Goal: Complete application form: Complete application form

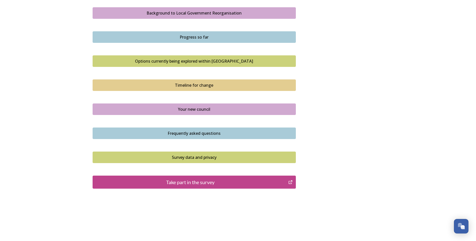
scroll to position [298, 0]
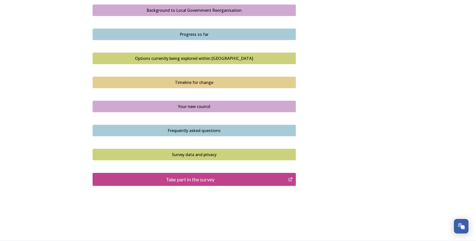
click at [198, 178] on div "Take part in the survey" at bounding box center [190, 180] width 190 height 8
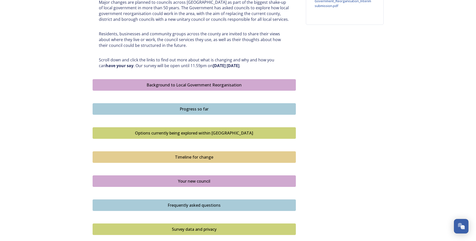
scroll to position [273, 0]
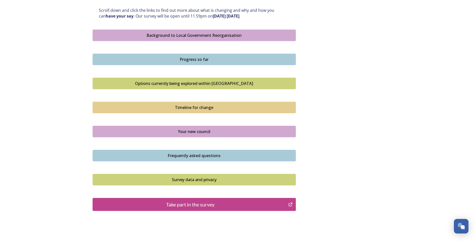
click at [201, 204] on div "Take part in the survey" at bounding box center [190, 205] width 190 height 8
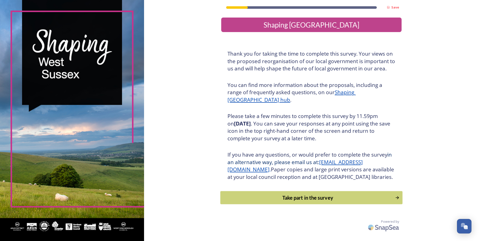
click at [309, 202] on div "Take part in the survey" at bounding box center [308, 198] width 170 height 8
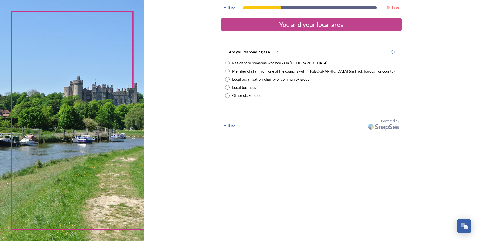
click at [228, 71] on input "radio" at bounding box center [227, 71] width 5 height 5
radio input "true"
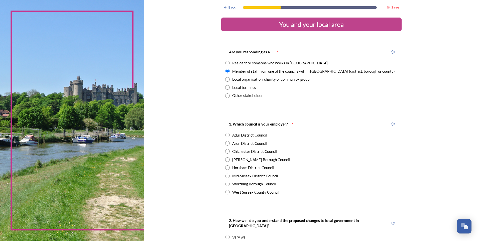
click at [226, 192] on input "radio" at bounding box center [227, 192] width 5 height 5
radio input "true"
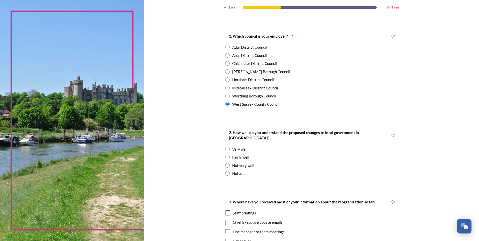
scroll to position [75, 0]
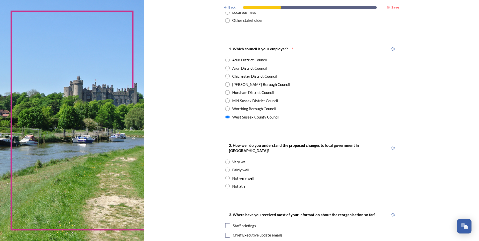
click at [228, 160] on input "radio" at bounding box center [227, 162] width 5 height 5
radio input "true"
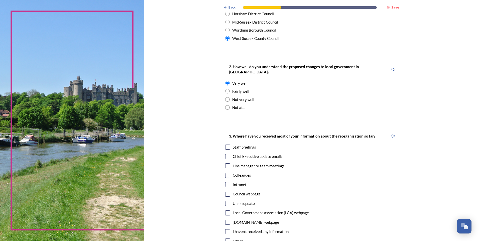
scroll to position [176, 0]
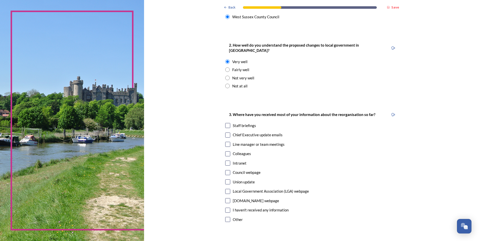
click at [226, 133] on input "checkbox" at bounding box center [227, 135] width 5 height 5
checkbox input "true"
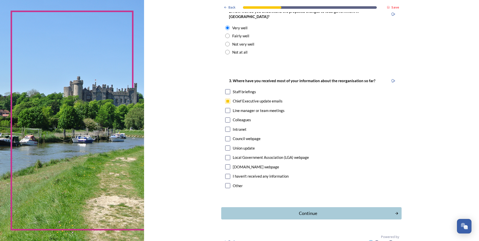
scroll to position [212, 0]
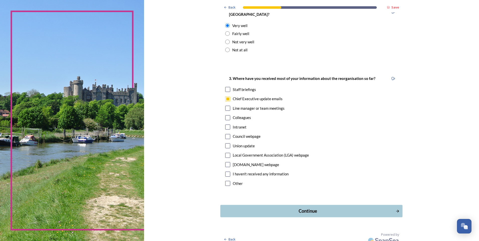
click at [306, 208] on div "Continue" at bounding box center [308, 211] width 170 height 7
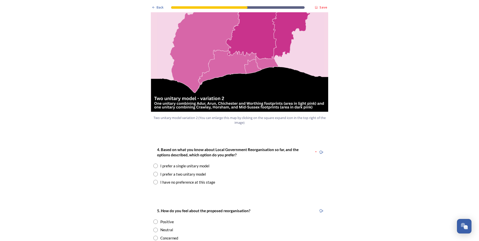
scroll to position [602, 0]
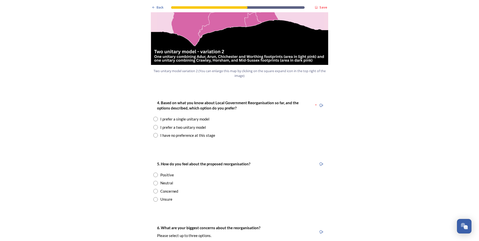
click at [153, 117] on input "radio" at bounding box center [155, 119] width 5 height 5
radio input "true"
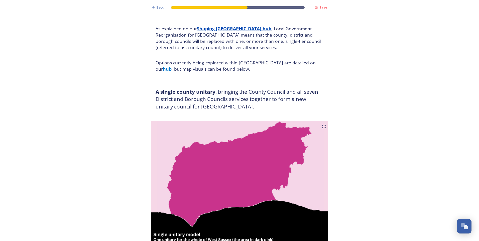
scroll to position [0, 0]
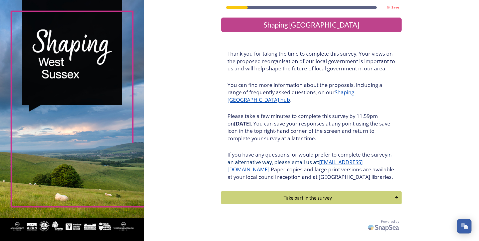
click at [313, 202] on div "Take part in the survey" at bounding box center [308, 198] width 168 height 8
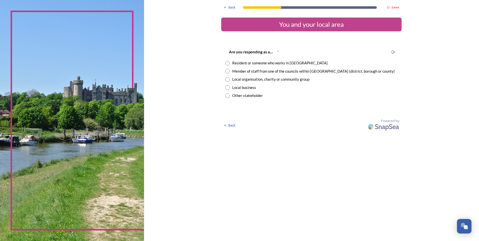
click at [227, 64] on input "radio" at bounding box center [227, 63] width 5 height 5
radio input "true"
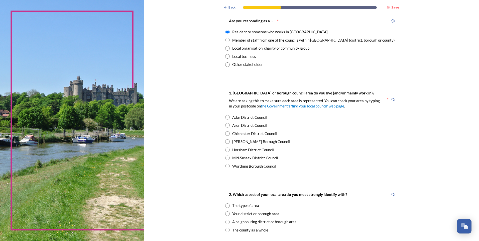
scroll to position [100, 0]
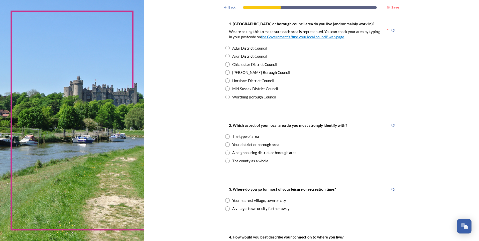
click at [227, 65] on input "radio" at bounding box center [227, 64] width 5 height 5
radio input "true"
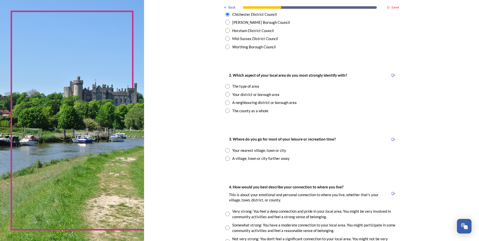
click at [227, 94] on input "radio" at bounding box center [227, 94] width 5 height 5
radio input "true"
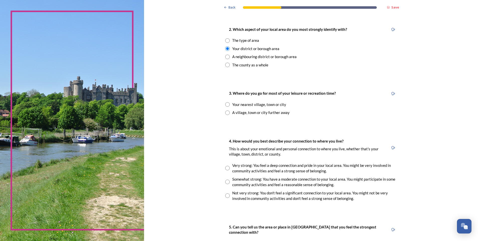
scroll to position [201, 0]
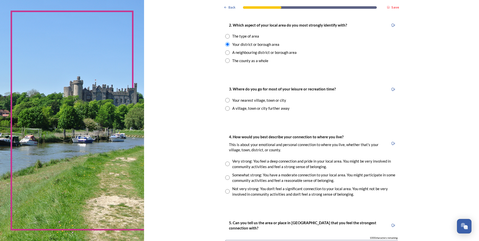
click at [225, 99] on input "radio" at bounding box center [227, 100] width 5 height 5
radio input "true"
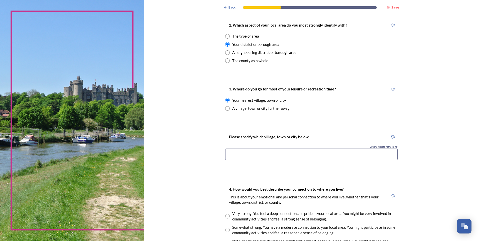
click at [289, 155] on input at bounding box center [311, 155] width 173 height 12
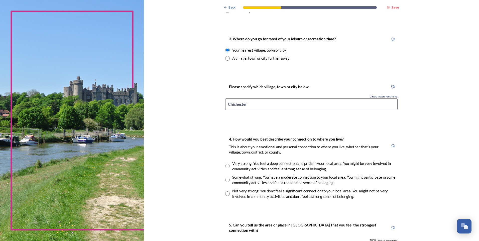
scroll to position [301, 0]
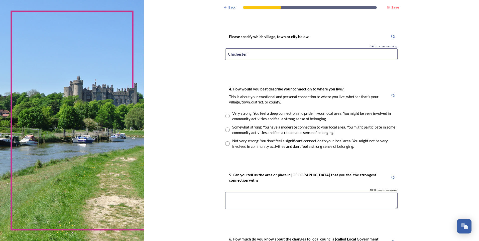
type input "Chichester"
click at [226, 131] on input "radio" at bounding box center [227, 130] width 5 height 5
radio input "true"
click at [252, 198] on textarea at bounding box center [311, 200] width 173 height 17
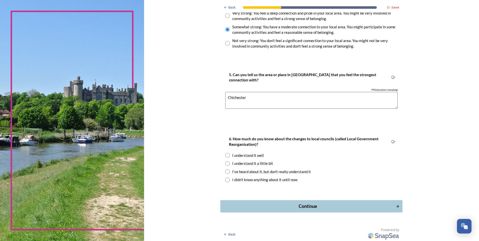
scroll to position [402, 0]
type textarea "Chichester"
click at [226, 156] on input "radio" at bounding box center [227, 155] width 5 height 5
radio input "true"
click at [308, 204] on div "Continue" at bounding box center [308, 206] width 170 height 7
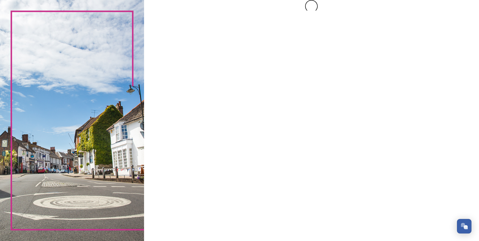
scroll to position [0, 0]
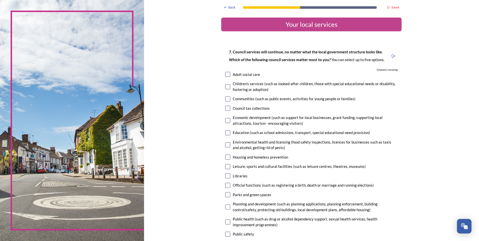
click at [227, 177] on input "checkbox" at bounding box center [227, 176] width 5 height 5
checkbox input "true"
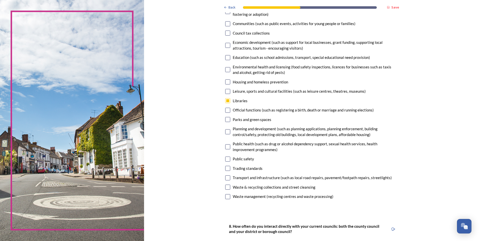
scroll to position [25, 0]
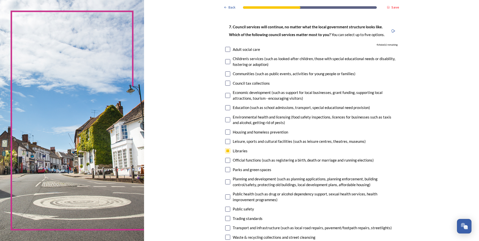
click at [228, 130] on input "checkbox" at bounding box center [227, 132] width 5 height 5
checkbox input "true"
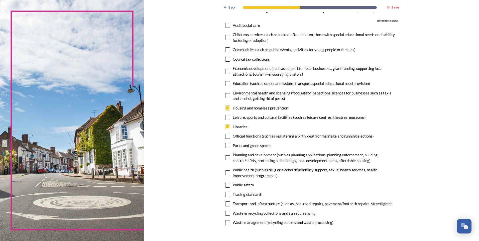
scroll to position [50, 0]
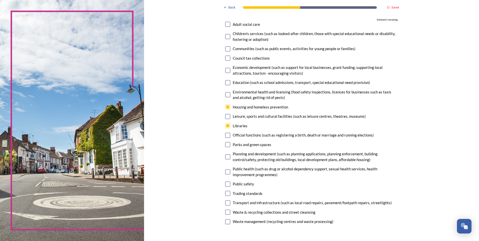
click at [228, 145] on input "checkbox" at bounding box center [227, 144] width 5 height 5
checkbox input "true"
click at [225, 213] on input "checkbox" at bounding box center [227, 212] width 5 height 5
checkbox input "true"
click at [228, 24] on input "checkbox" at bounding box center [227, 24] width 5 height 5
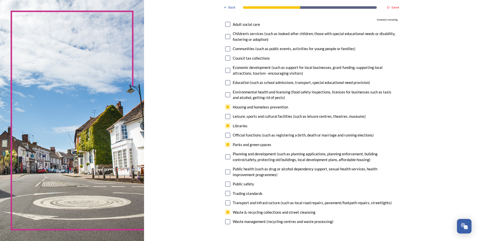
checkbox input "true"
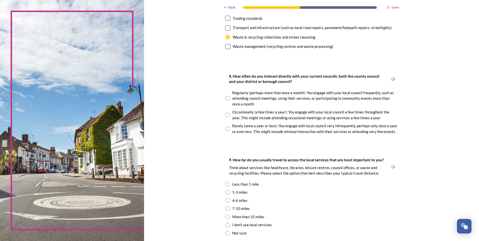
scroll to position [226, 0]
click at [226, 97] on input "radio" at bounding box center [227, 98] width 5 height 5
radio input "true"
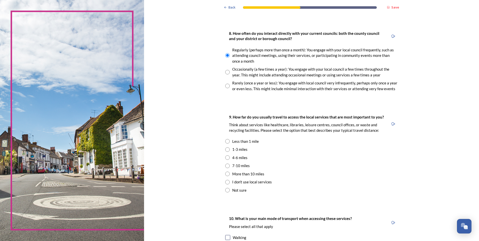
scroll to position [276, 0]
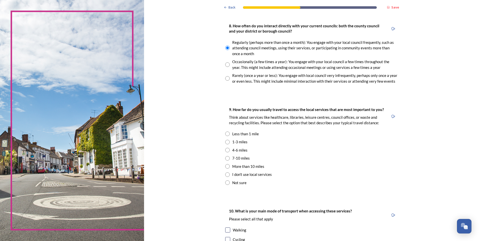
click at [226, 143] on input "radio" at bounding box center [227, 142] width 5 height 5
radio input "true"
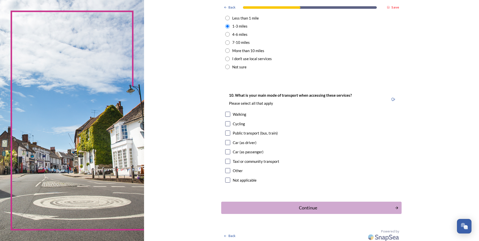
scroll to position [394, 0]
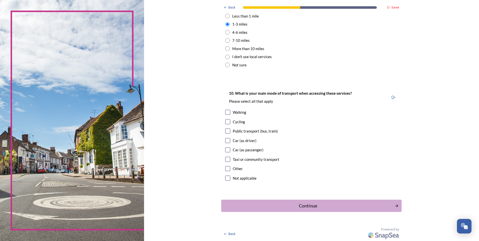
click at [226, 121] on input "checkbox" at bounding box center [227, 121] width 5 height 5
checkbox input "true"
click at [306, 203] on div "Continue" at bounding box center [308, 206] width 170 height 7
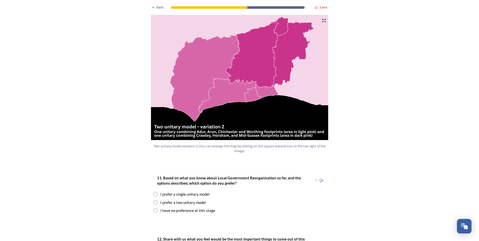
scroll to position [552, 0]
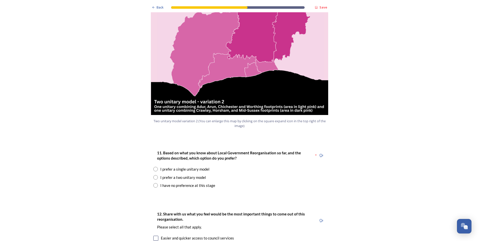
click at [155, 167] on input "radio" at bounding box center [155, 169] width 5 height 5
radio input "true"
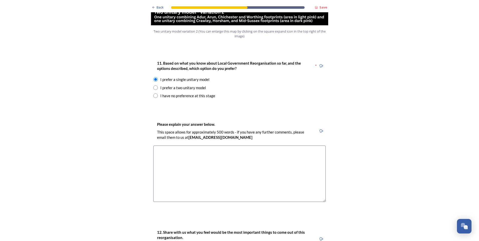
scroll to position [652, 0]
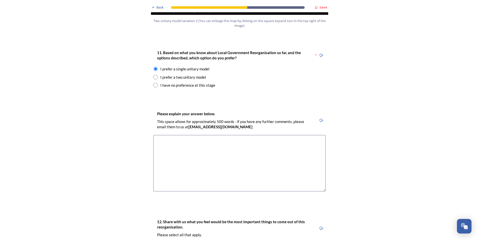
click at [172, 135] on textarea at bounding box center [239, 163] width 173 height 56
type textarea "I"
type textarea "W"
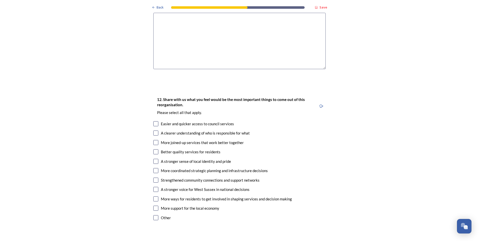
scroll to position [802, 0]
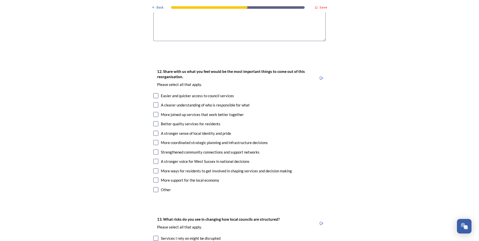
click at [153, 93] on input "checkbox" at bounding box center [155, 95] width 5 height 5
checkbox input "true"
click at [153, 103] on input "checkbox" at bounding box center [155, 105] width 5 height 5
checkbox input "true"
click at [154, 112] on input "checkbox" at bounding box center [155, 114] width 5 height 5
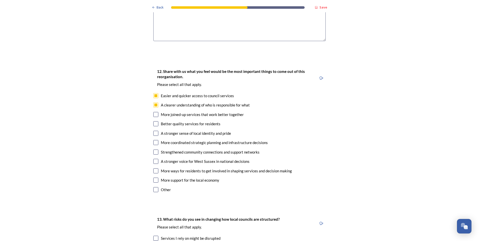
checkbox input "true"
click at [154, 121] on input "checkbox" at bounding box center [155, 123] width 5 height 5
checkbox input "true"
click at [154, 140] on input "checkbox" at bounding box center [155, 142] width 5 height 5
checkbox input "true"
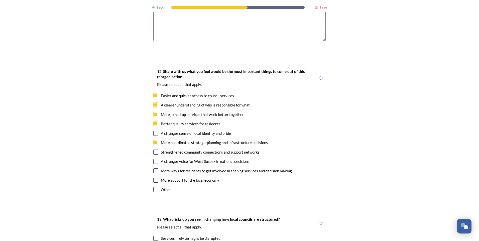
click at [155, 150] on input "checkbox" at bounding box center [155, 152] width 5 height 5
checkbox input "true"
click at [153, 159] on input "checkbox" at bounding box center [155, 161] width 5 height 5
checkbox input "true"
click at [153, 178] on input "checkbox" at bounding box center [155, 180] width 5 height 5
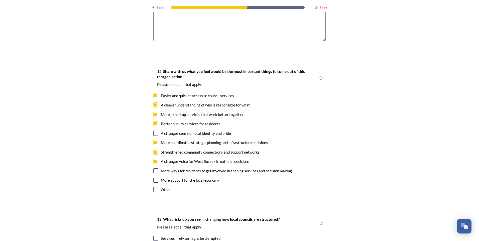
checkbox input "true"
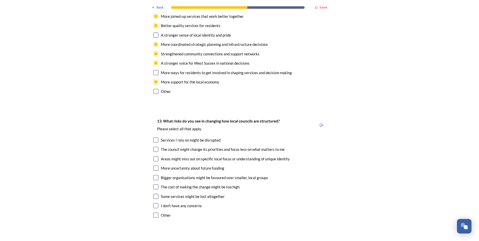
scroll to position [903, 0]
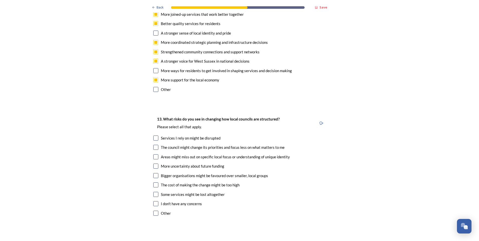
click at [156, 192] on input "checkbox" at bounding box center [155, 194] width 5 height 5
checkbox input "true"
click at [154, 183] on input "checkbox" at bounding box center [155, 185] width 5 height 5
checkbox input "true"
click at [154, 173] on input "checkbox" at bounding box center [155, 175] width 5 height 5
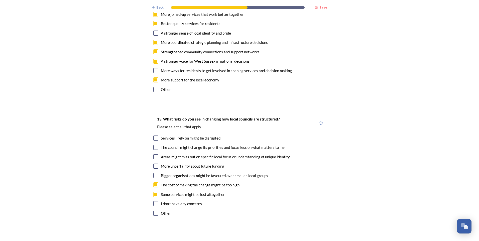
checkbox input "true"
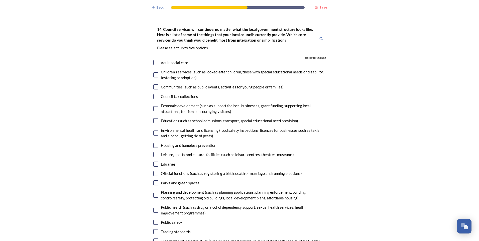
scroll to position [1128, 0]
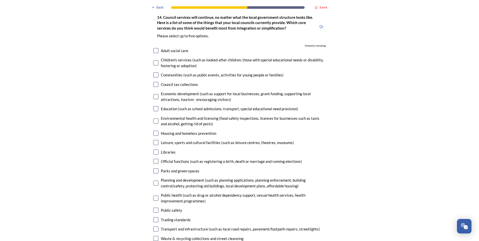
click at [154, 131] on input "checkbox" at bounding box center [155, 133] width 5 height 5
checkbox input "true"
click at [154, 181] on input "checkbox" at bounding box center [155, 183] width 5 height 5
checkbox input "true"
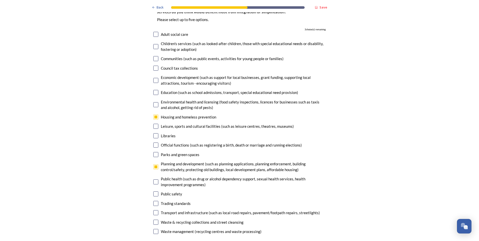
scroll to position [1153, 0]
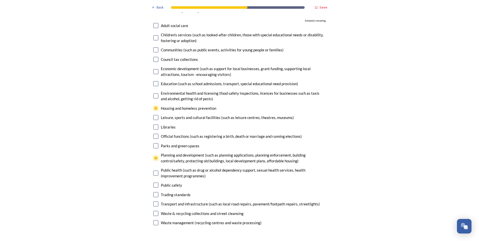
click at [154, 211] on input "checkbox" at bounding box center [155, 213] width 5 height 5
checkbox input "true"
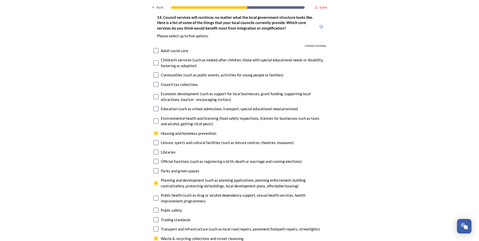
scroll to position [1103, 0]
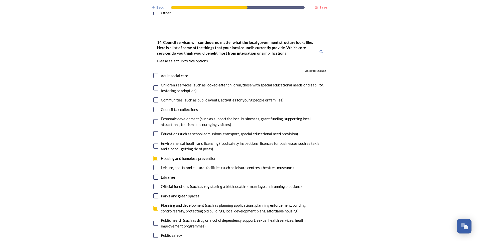
click at [154, 107] on input "checkbox" at bounding box center [155, 109] width 5 height 5
checkbox input "true"
click at [154, 116] on div "Economic development (such as support for local businesses, grant funding, supp…" at bounding box center [239, 121] width 173 height 11
checkbox input "true"
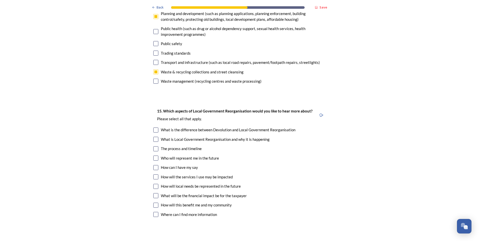
scroll to position [1304, 0]
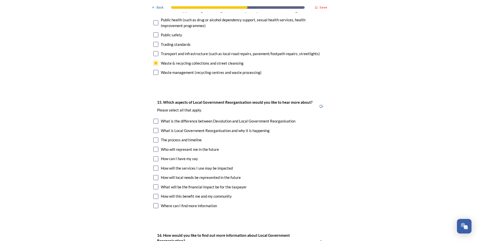
click at [154, 138] on input "checkbox" at bounding box center [155, 140] width 5 height 5
checkbox input "true"
click at [154, 147] on input "checkbox" at bounding box center [155, 149] width 5 height 5
checkbox input "true"
click at [156, 166] on input "checkbox" at bounding box center [155, 168] width 5 height 5
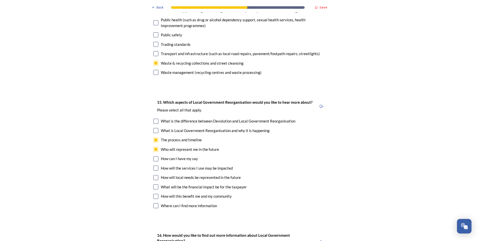
checkbox input "true"
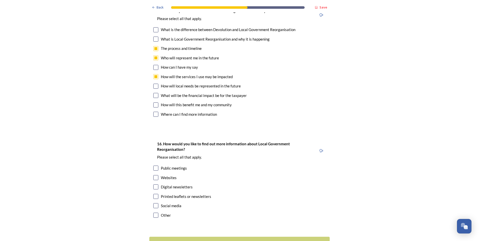
scroll to position [1418, 0]
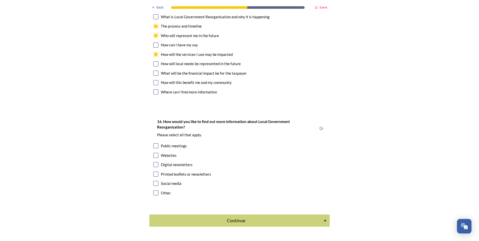
click at [153, 162] on input "checkbox" at bounding box center [155, 164] width 5 height 5
checkbox input "true"
click at [154, 181] on input "checkbox" at bounding box center [155, 183] width 5 height 5
checkbox input "true"
click at [234, 217] on div "Continue" at bounding box center [236, 220] width 170 height 7
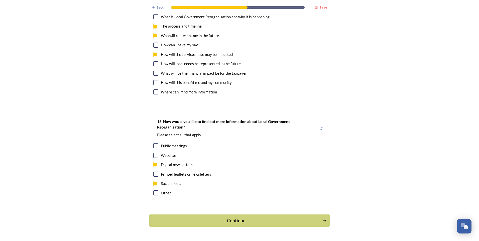
scroll to position [0, 0]
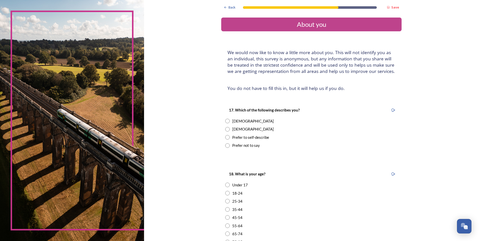
click at [226, 121] on input "radio" at bounding box center [227, 121] width 5 height 5
radio input "true"
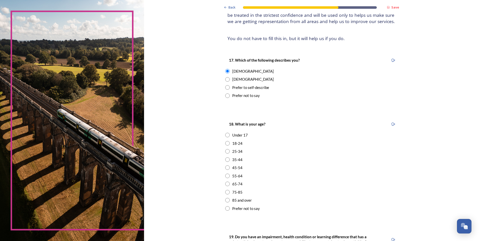
scroll to position [50, 0]
click at [225, 176] on input "radio" at bounding box center [227, 176] width 5 height 5
radio input "true"
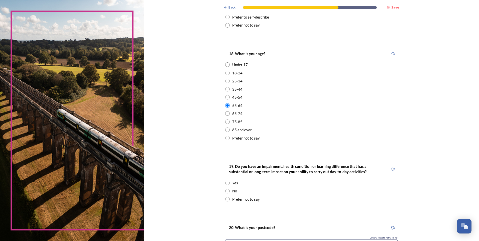
scroll to position [125, 0]
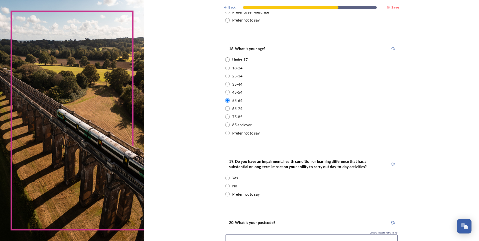
click at [225, 187] on input "radio" at bounding box center [227, 186] width 5 height 5
radio input "true"
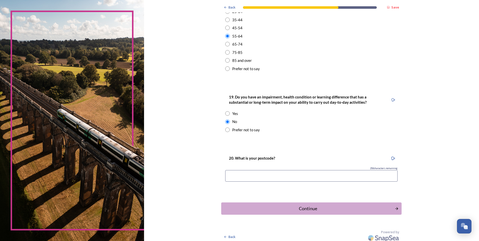
scroll to position [193, 0]
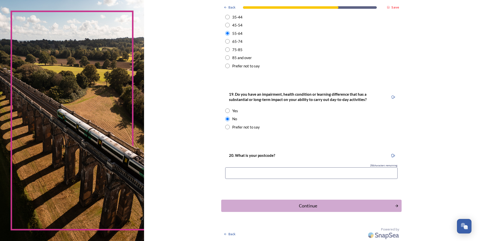
click at [252, 174] on input at bounding box center [311, 174] width 173 height 12
type input "PO19 5DQ"
click at [307, 207] on div "Continue" at bounding box center [308, 206] width 170 height 7
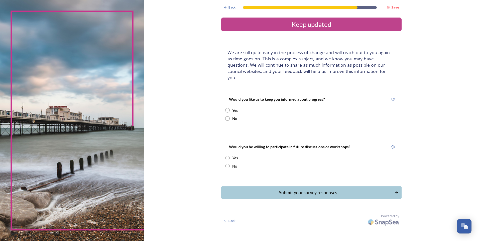
click at [227, 116] on input "radio" at bounding box center [227, 118] width 5 height 5
radio input "true"
click at [228, 164] on input "radio" at bounding box center [227, 166] width 5 height 5
radio input "true"
click at [321, 189] on div "Submit your survey responses" at bounding box center [308, 192] width 170 height 7
